Goal: Task Accomplishment & Management: Manage account settings

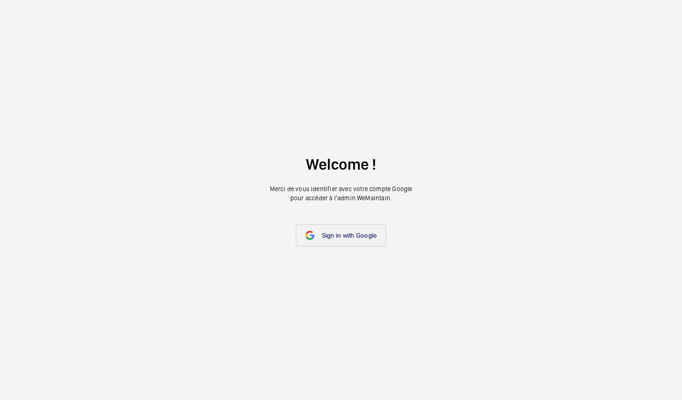
click at [355, 235] on span "Sign in with Google" at bounding box center [349, 234] width 55 height 7
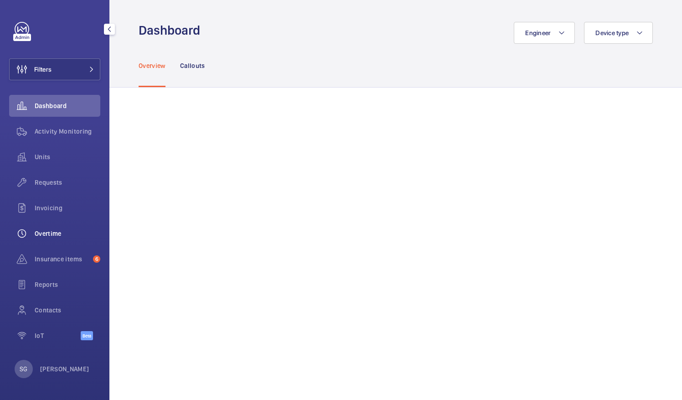
click at [64, 231] on span "Overtime" at bounding box center [68, 233] width 66 height 9
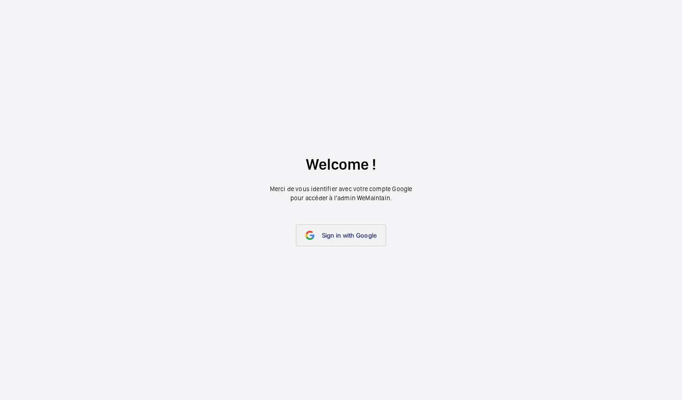
click at [332, 239] on link "Sign in with Google" at bounding box center [341, 235] width 91 height 22
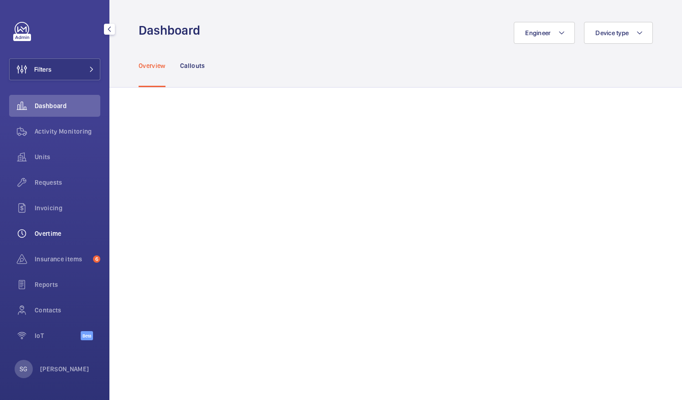
click at [65, 235] on span "Overtime" at bounding box center [68, 233] width 66 height 9
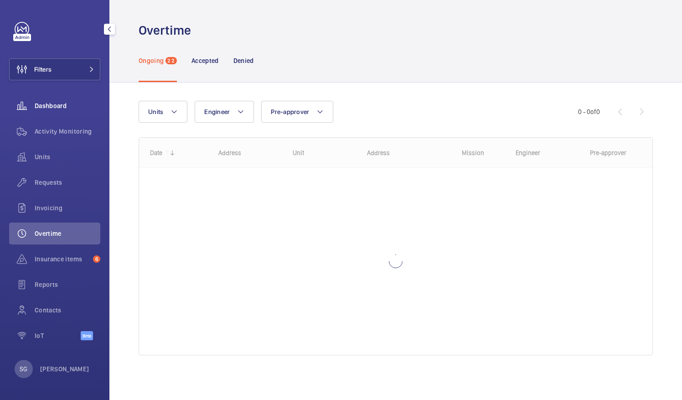
click at [39, 100] on div "Dashboard" at bounding box center [54, 106] width 91 height 22
